Goal: Task Accomplishment & Management: Manage account settings

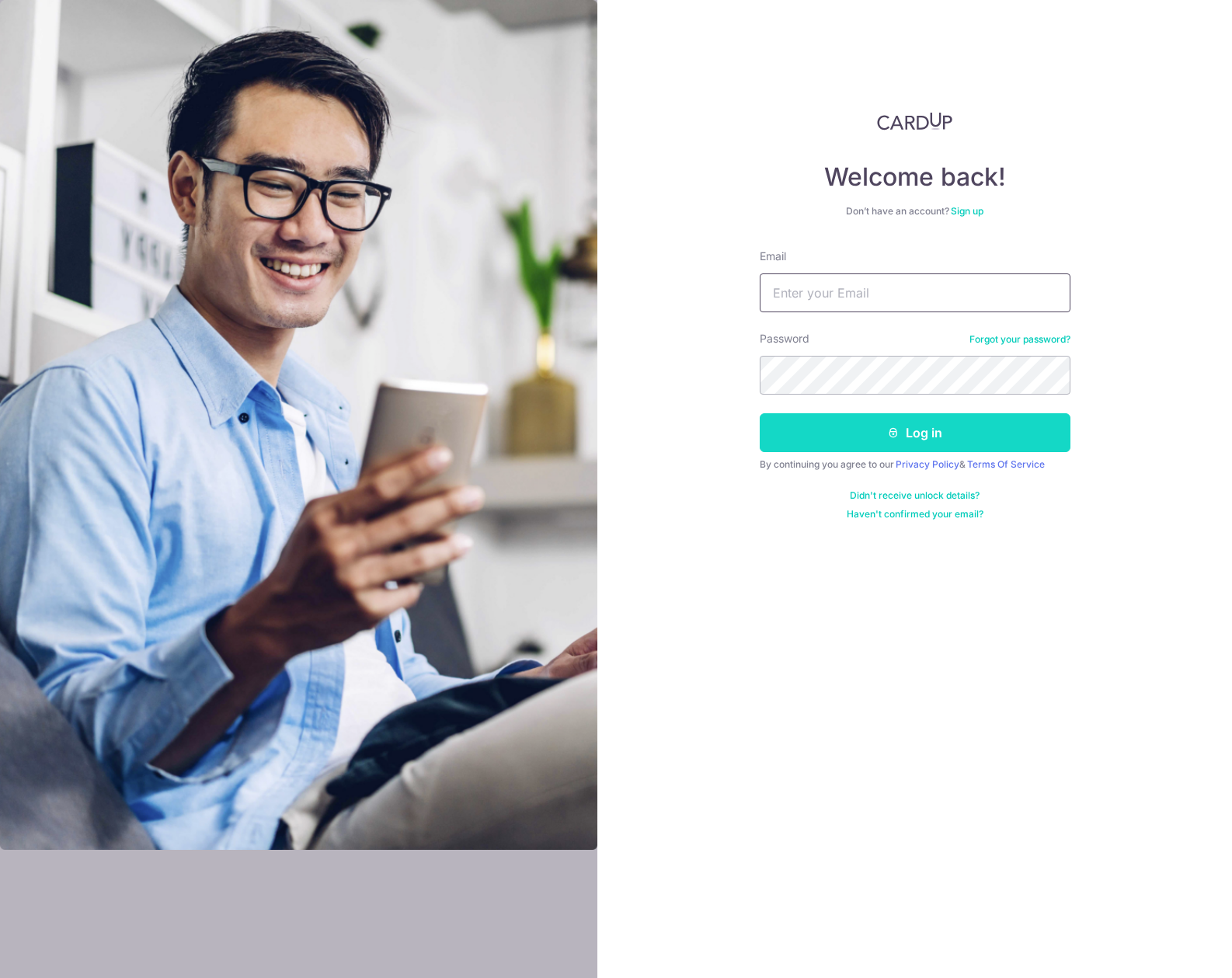
type input "[EMAIL_ADDRESS][DOMAIN_NAME]"
click at [802, 450] on button "Log in" at bounding box center [915, 432] width 311 height 39
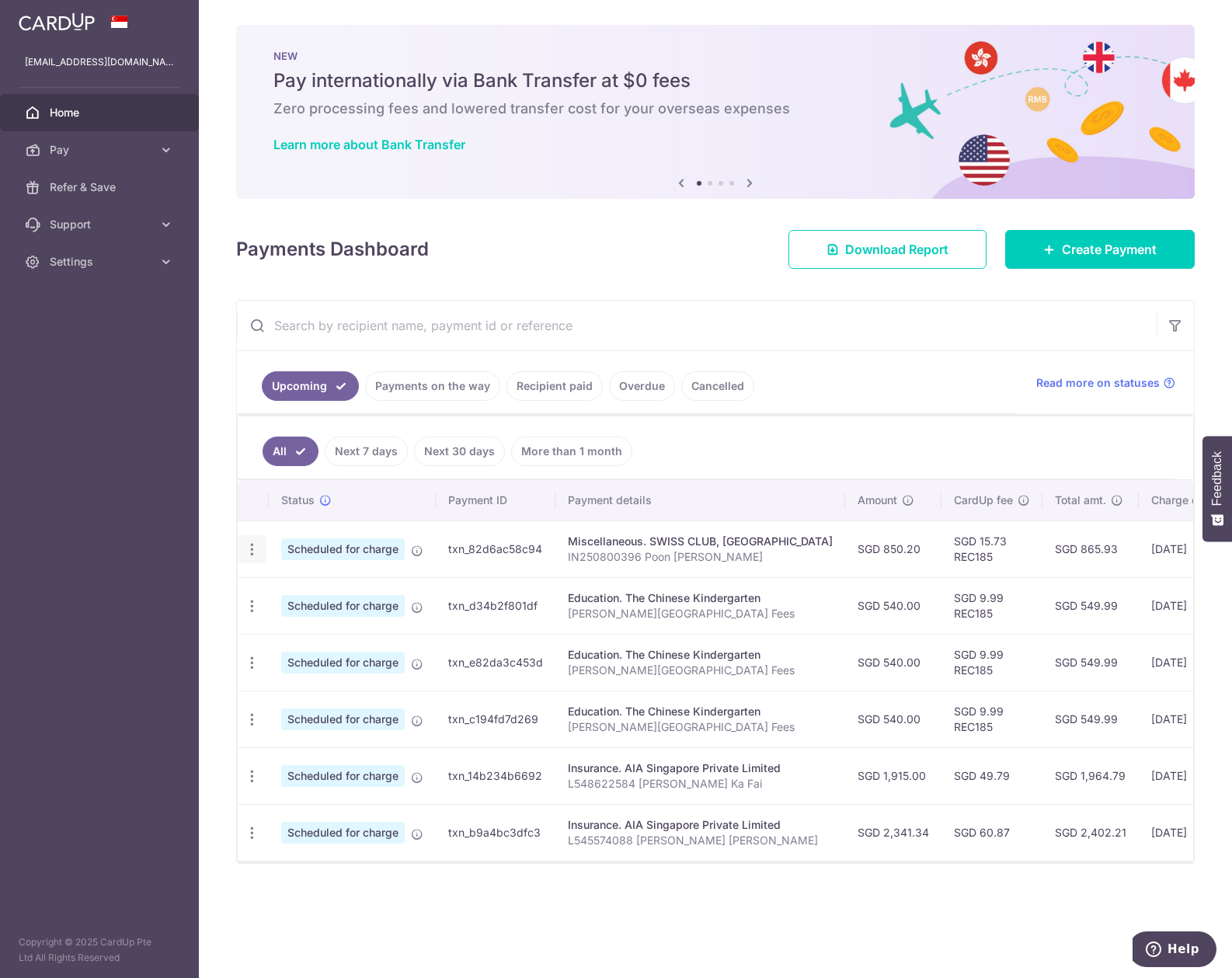
click at [251, 547] on icon "button" at bounding box center [252, 549] width 17 height 17
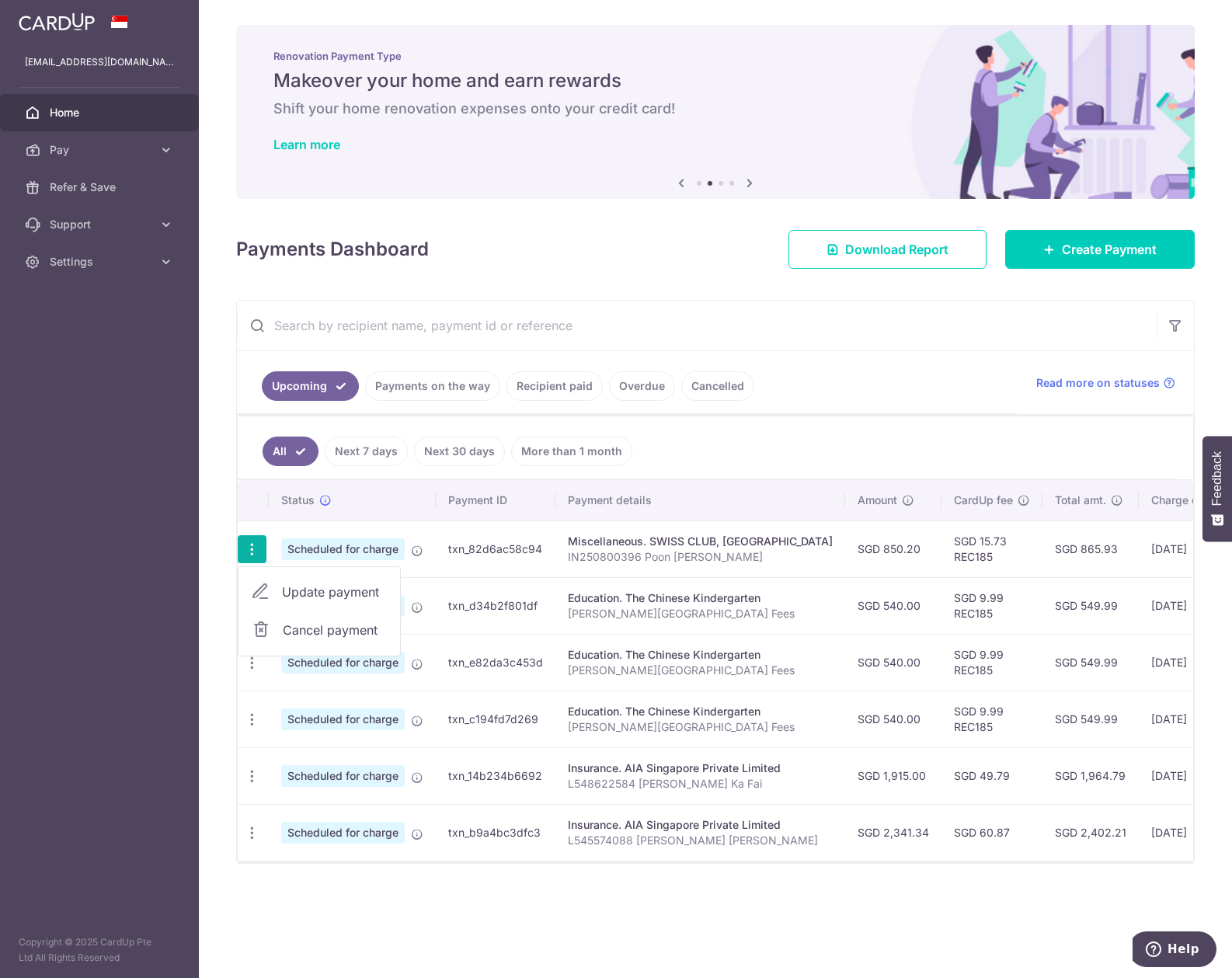
click at [311, 625] on span "Cancel payment" at bounding box center [335, 629] width 104 height 19
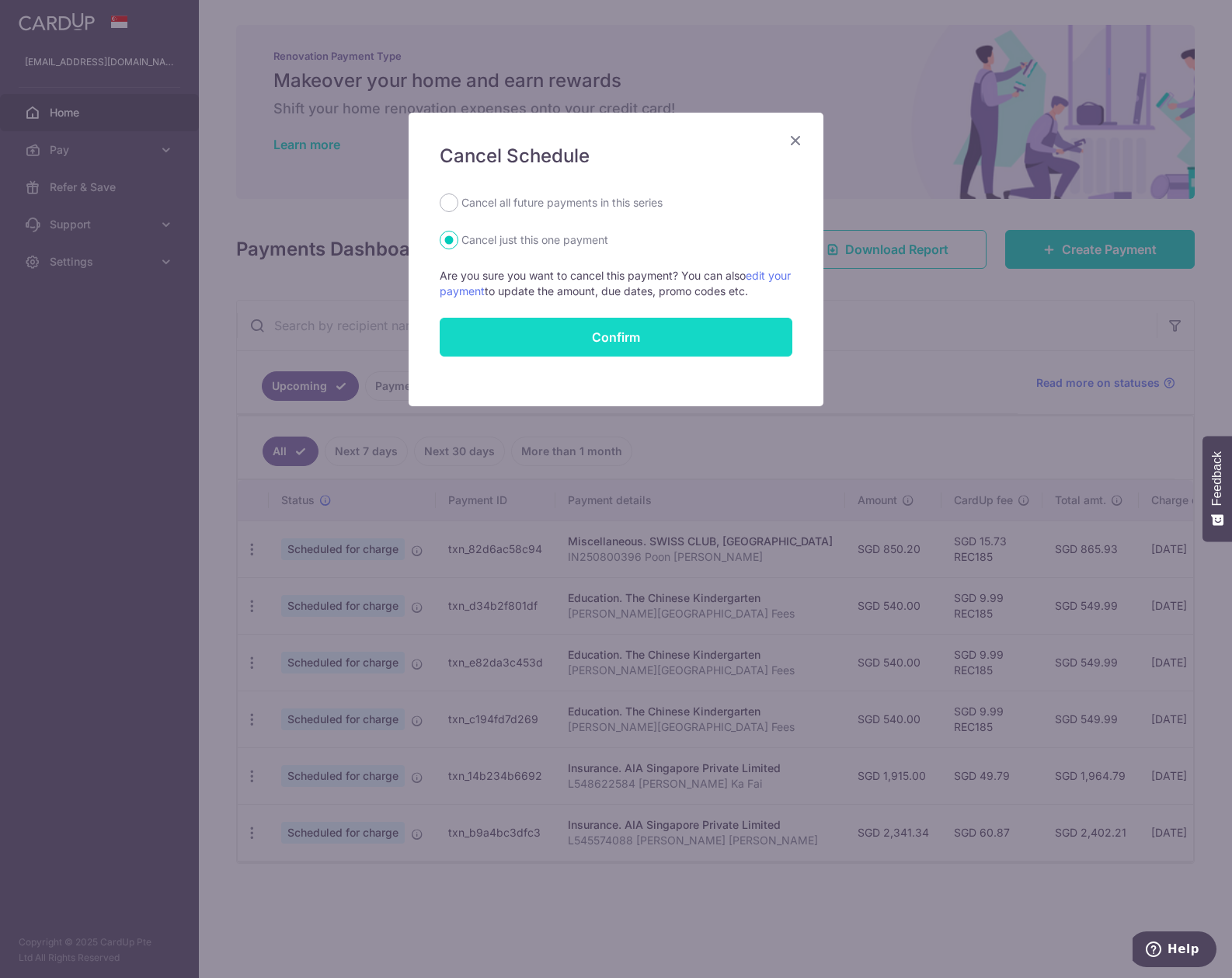
click at [555, 339] on button "Confirm" at bounding box center [616, 337] width 353 height 39
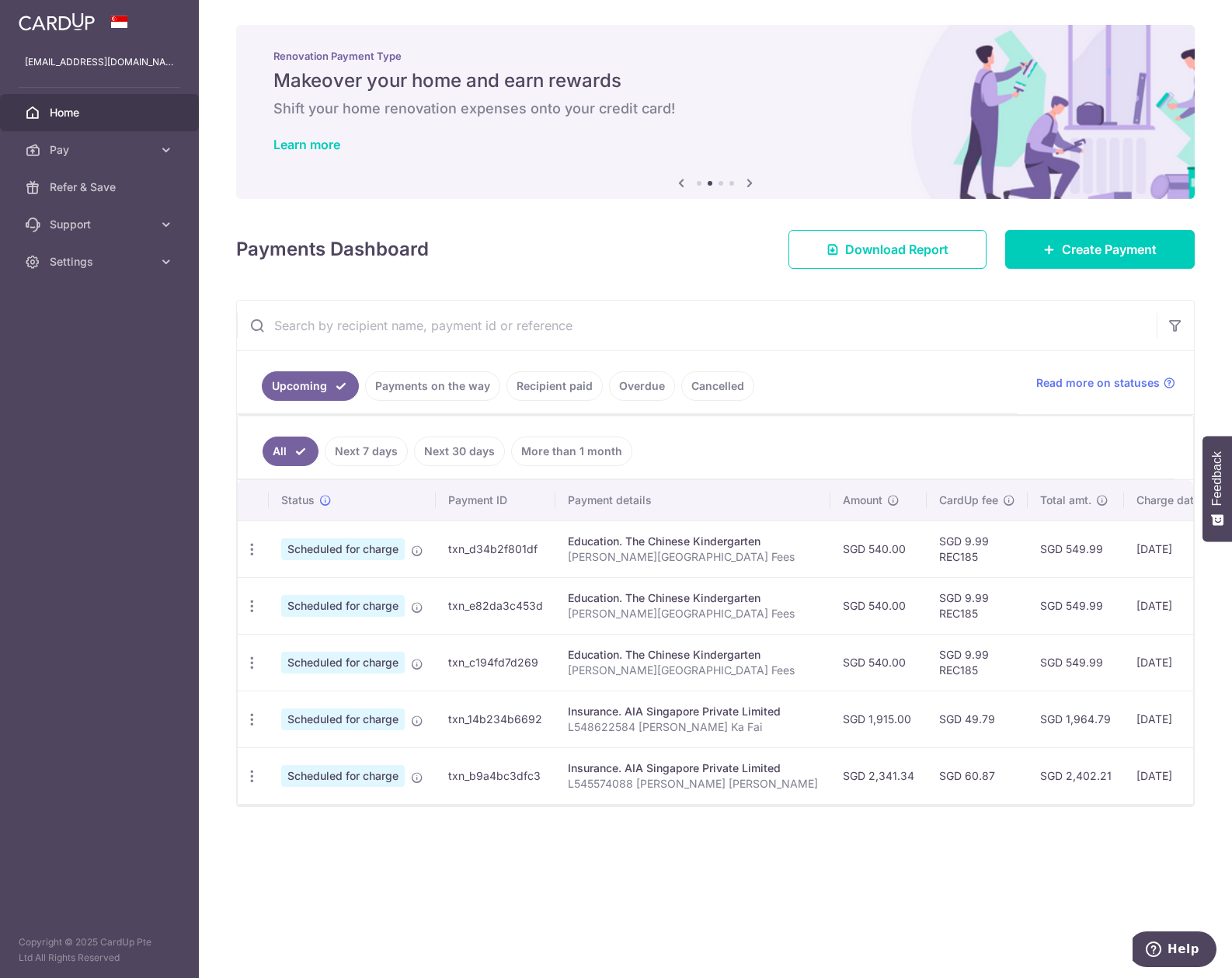
click at [562, 843] on div "× Pause Schedule Pause all future payments in this series Pause just this one p…" at bounding box center [715, 489] width 1033 height 978
click at [417, 388] on link "Payments on the way" at bounding box center [433, 386] width 136 height 29
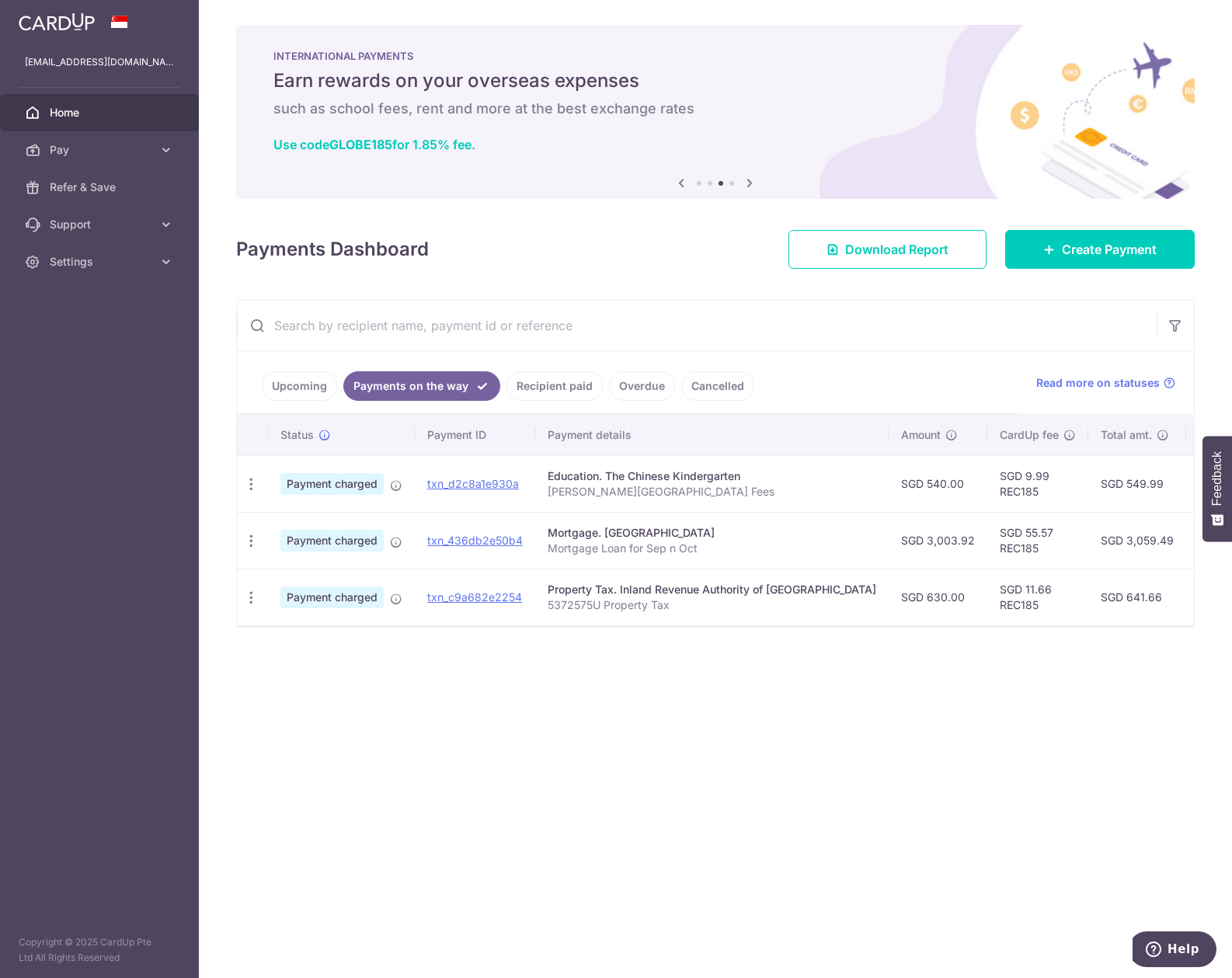
click at [556, 387] on link "Recipient paid" at bounding box center [555, 386] width 96 height 29
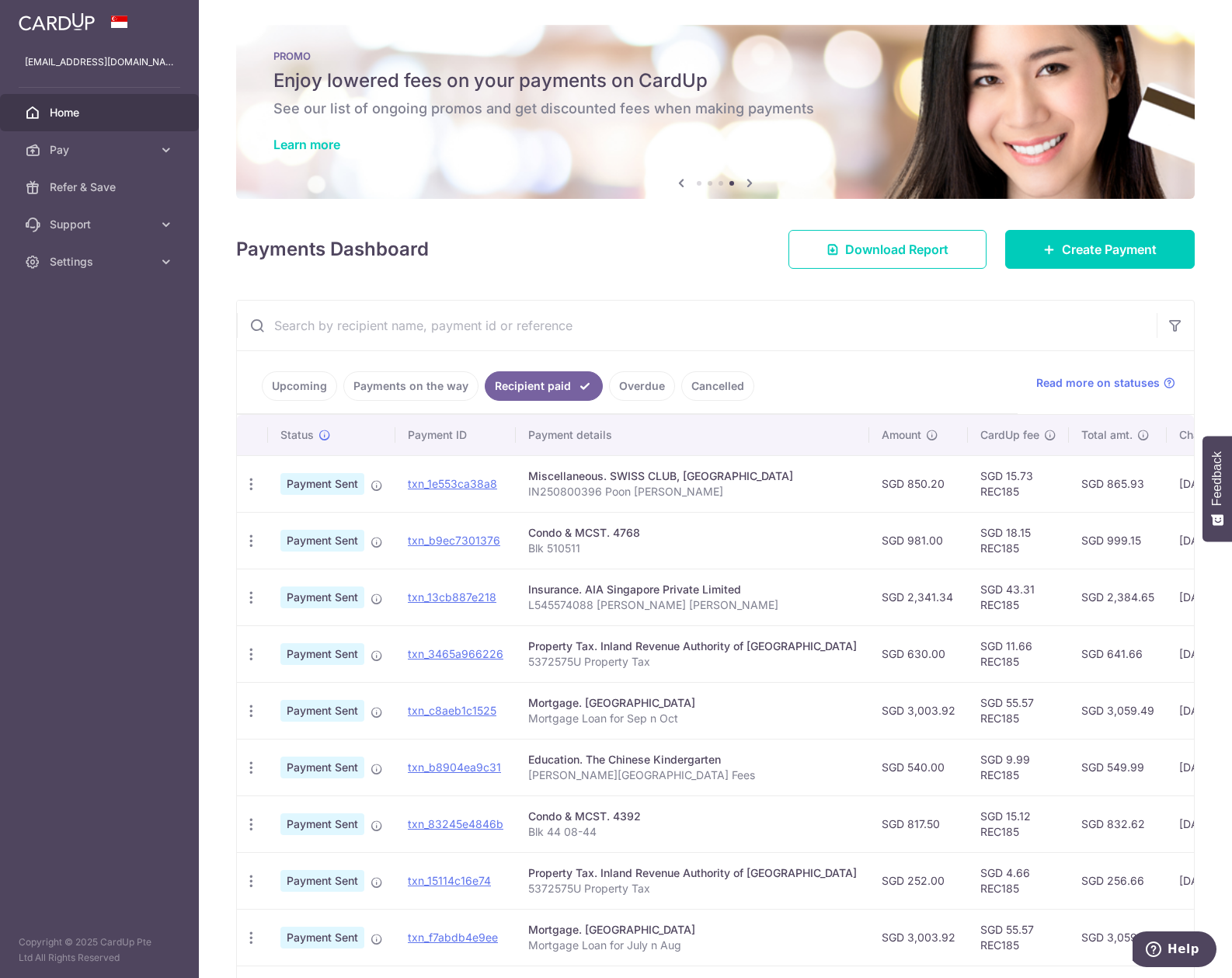
click at [633, 391] on link "Overdue" at bounding box center [642, 386] width 66 height 29
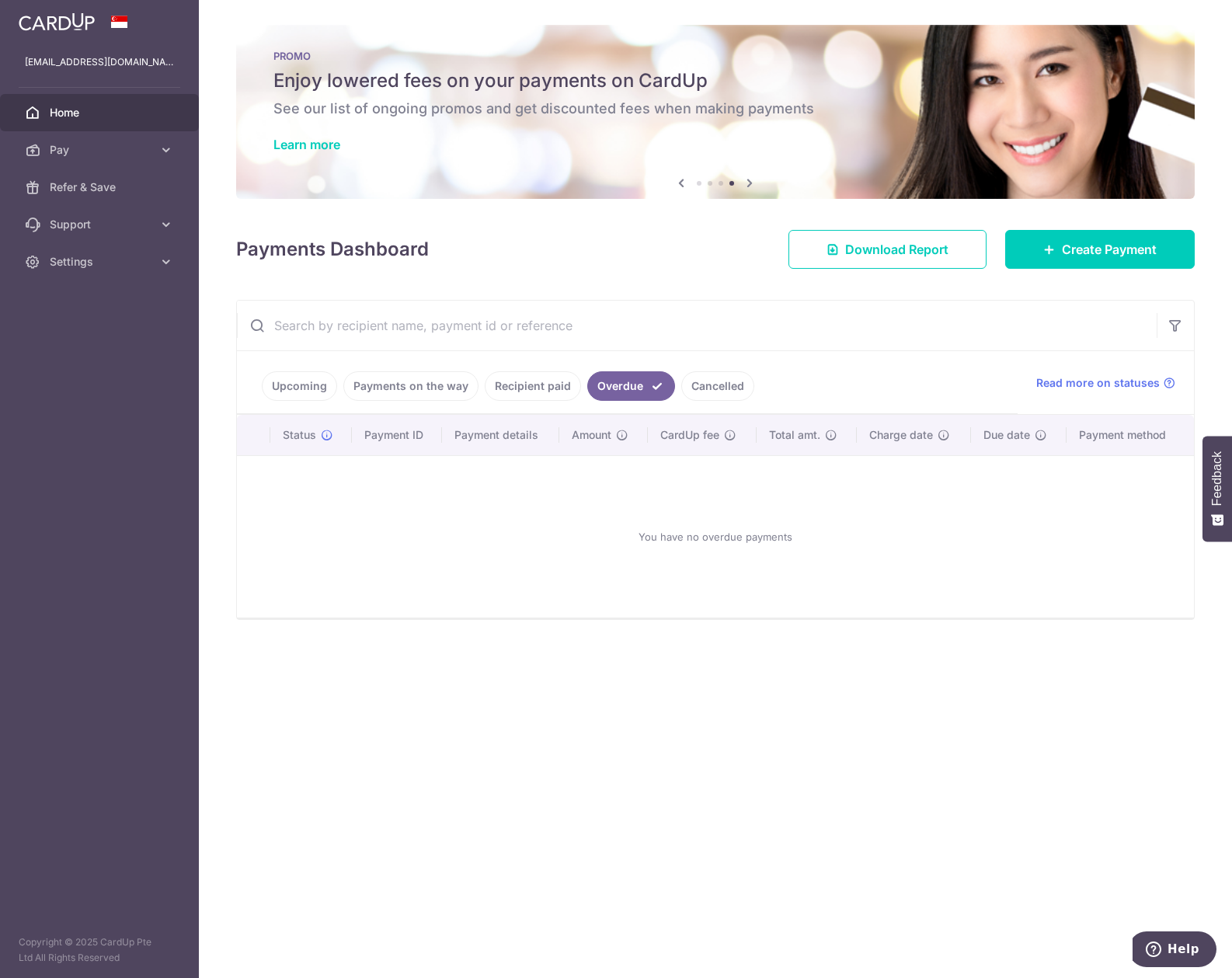
click at [691, 394] on link "Cancelled" at bounding box center [718, 386] width 73 height 29
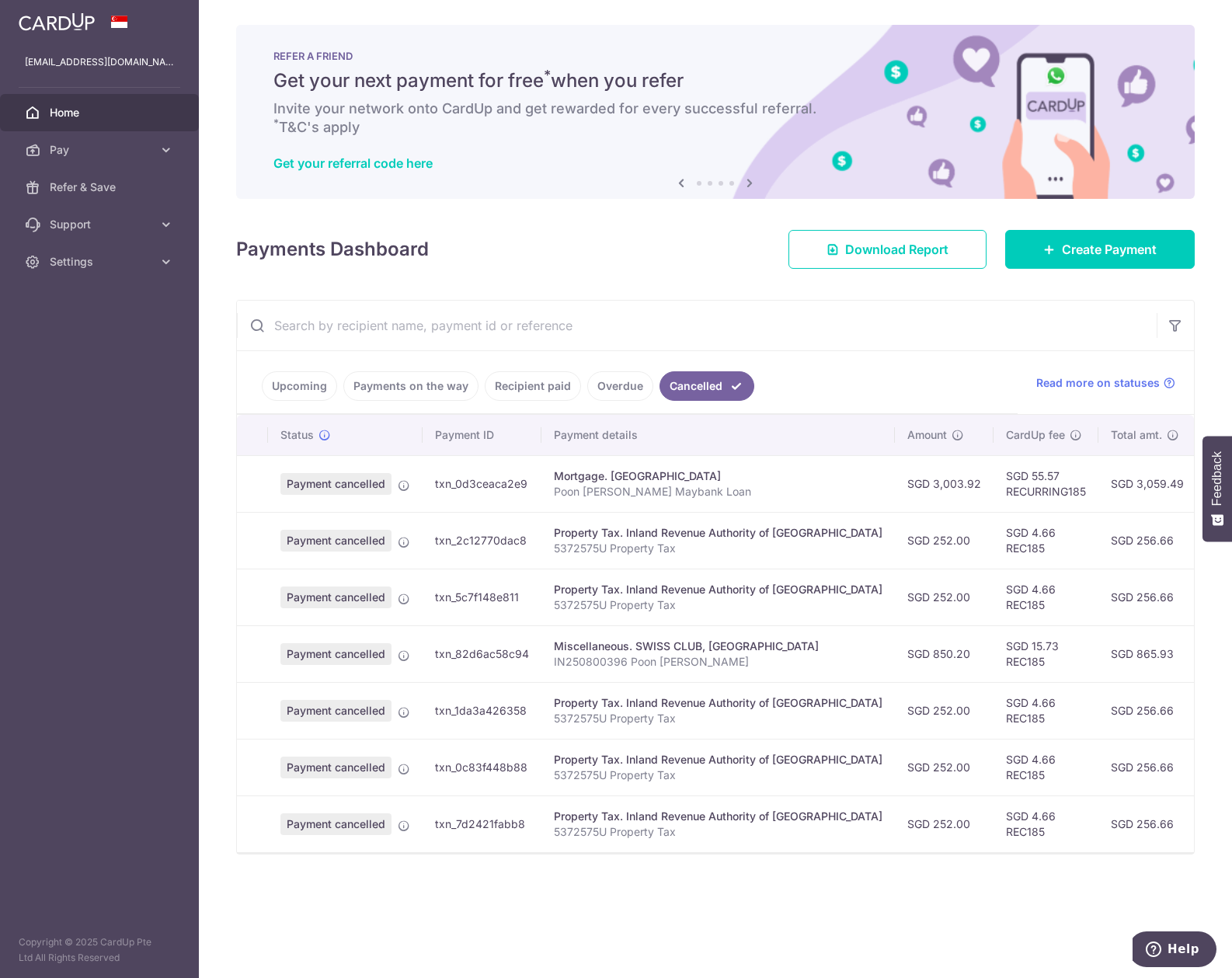
click at [320, 379] on link "Upcoming" at bounding box center [299, 386] width 76 height 29
